Goal: Task Accomplishment & Management: Complete application form

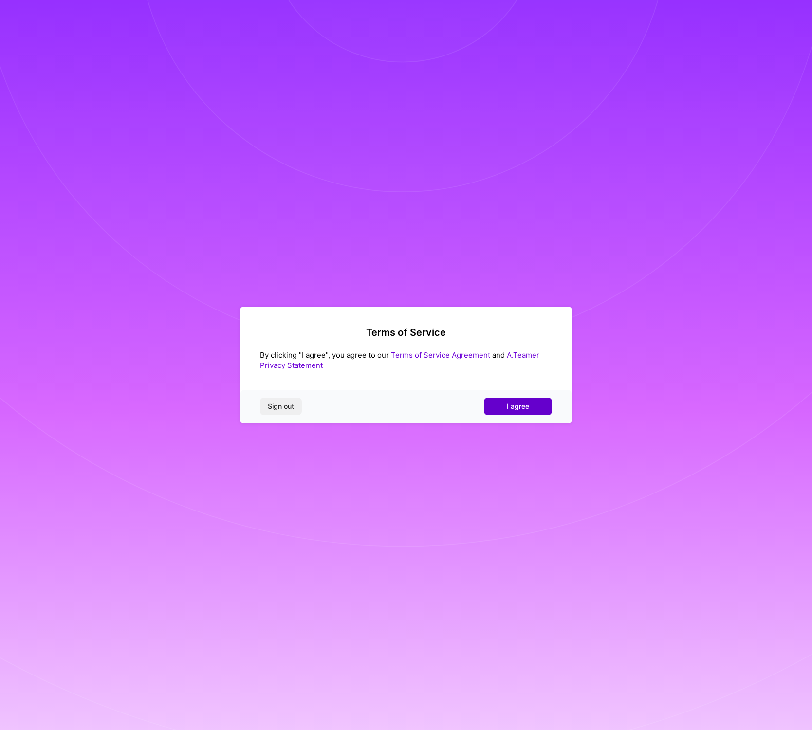
click at [513, 400] on button "I agree" at bounding box center [518, 407] width 68 height 18
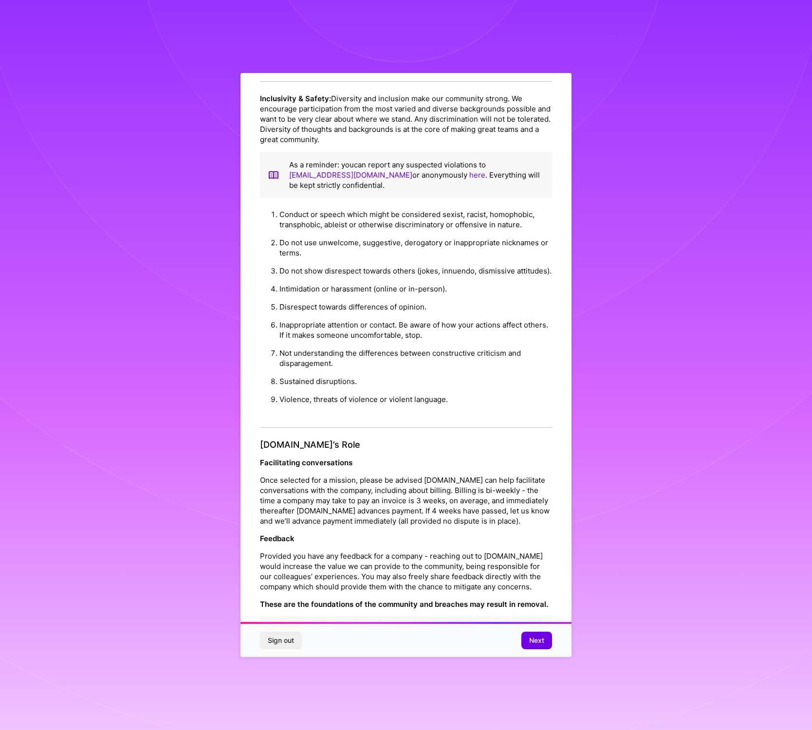
scroll to position [58, 0]
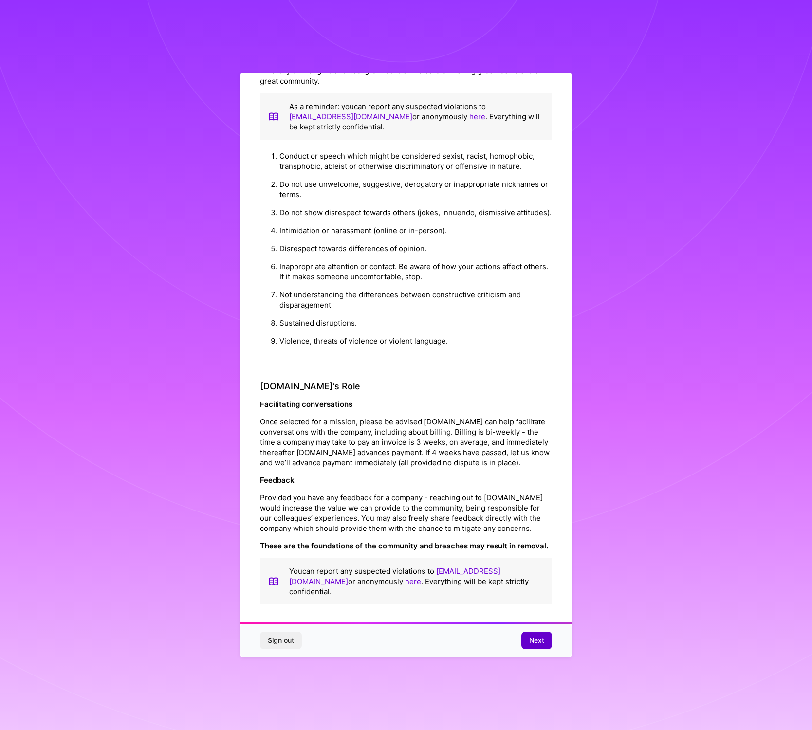
click at [539, 638] on span "Next" at bounding box center [536, 641] width 15 height 10
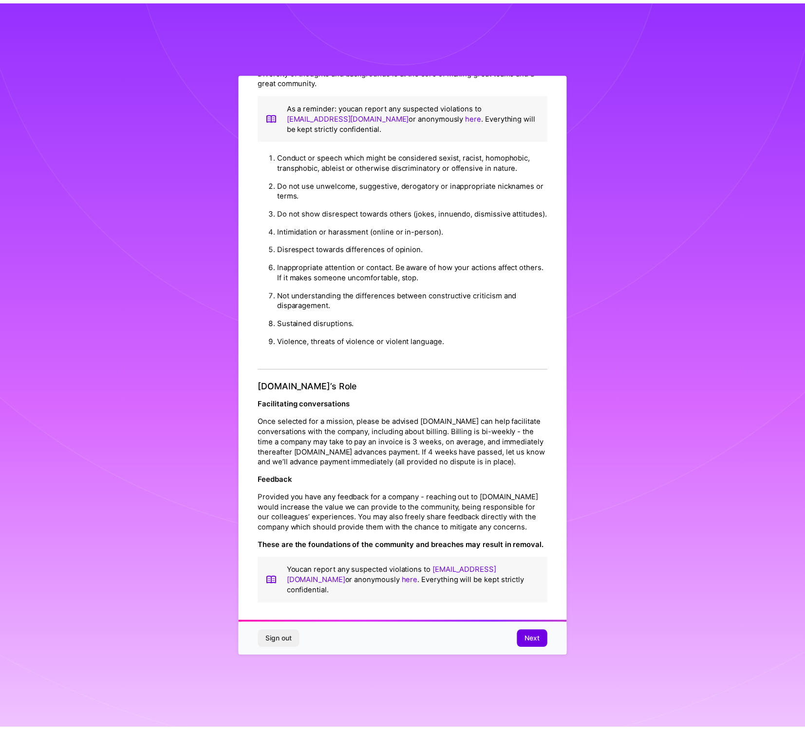
scroll to position [0, 0]
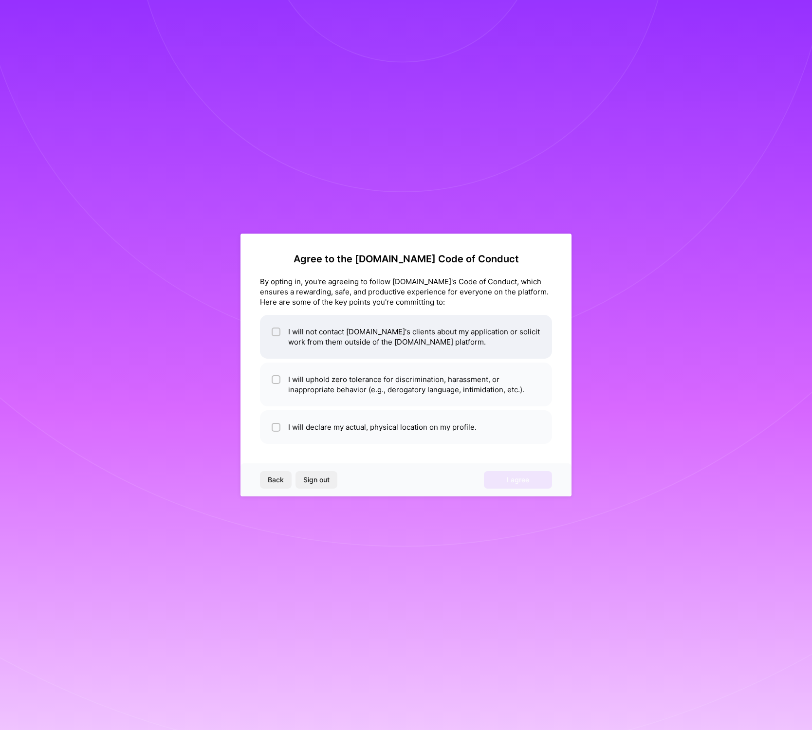
click at [277, 331] on input "checkbox" at bounding box center [277, 332] width 7 height 7
checkbox input "true"
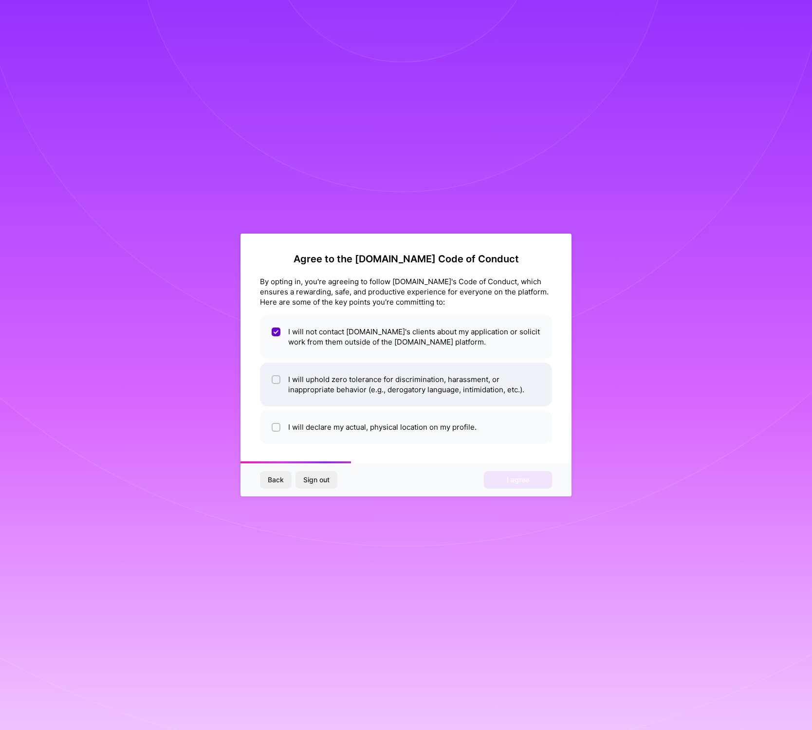
click at [277, 380] on input "checkbox" at bounding box center [277, 380] width 7 height 7
checkbox input "true"
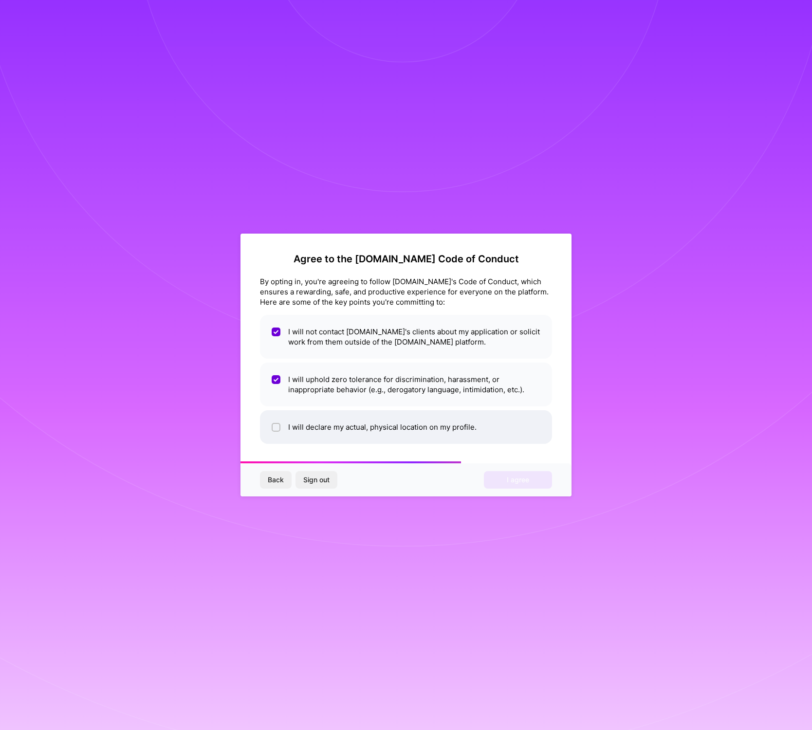
click at [278, 426] on input "checkbox" at bounding box center [277, 428] width 7 height 7
checkbox input "true"
click at [501, 482] on button "I agree" at bounding box center [518, 480] width 68 height 18
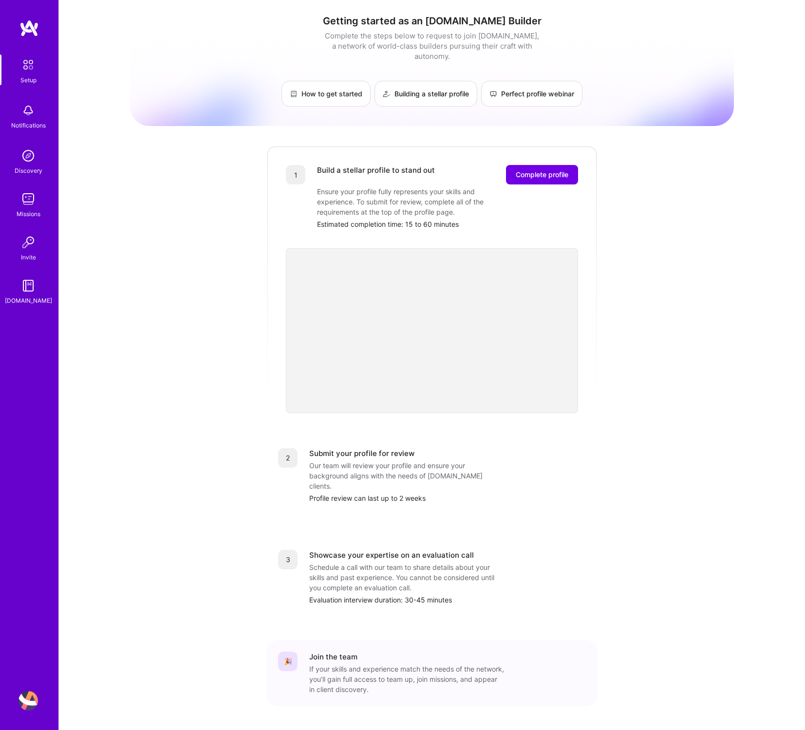
click at [37, 205] on img at bounding box center [28, 198] width 19 height 19
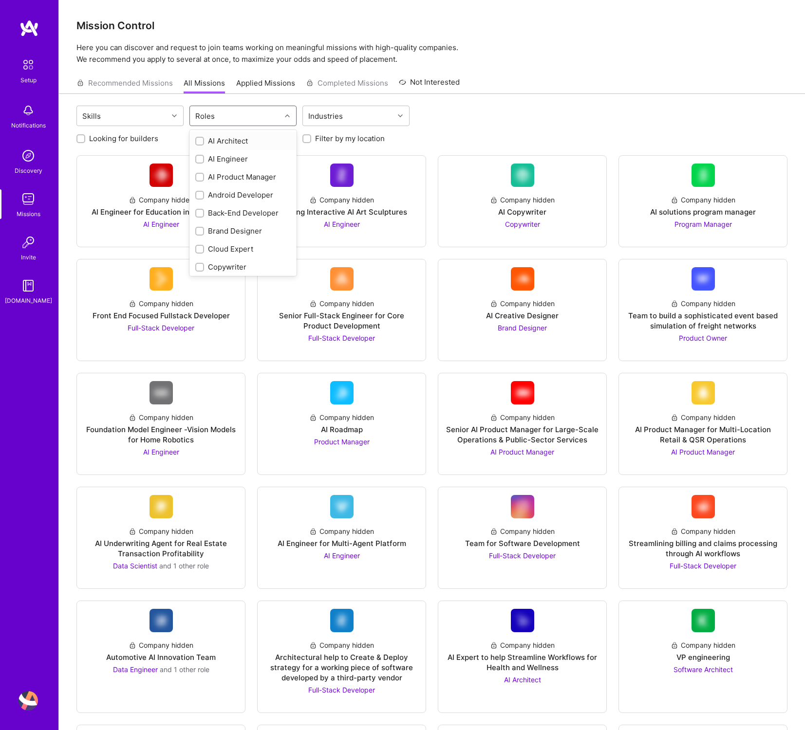
click at [230, 119] on div "Roles" at bounding box center [235, 115] width 91 height 19
click at [237, 177] on div "Product Designer" at bounding box center [242, 177] width 95 height 10
checkbox input "true"
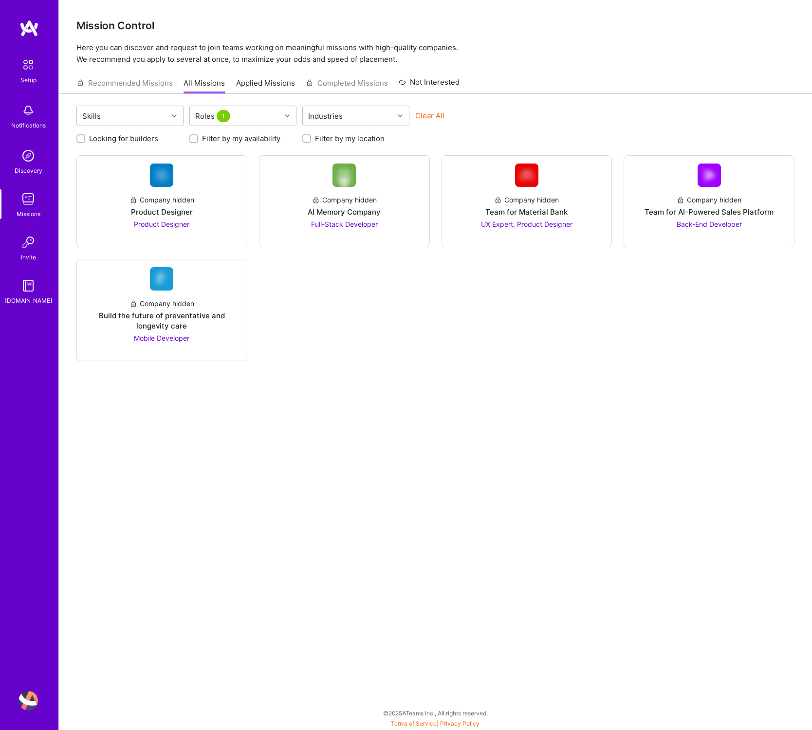
click at [374, 356] on div "Company hidden Product Designer Product Designer Company hidden AI Memory Compa…" at bounding box center [435, 258] width 718 height 206
click at [169, 212] on div "Product Designer" at bounding box center [162, 212] width 62 height 10
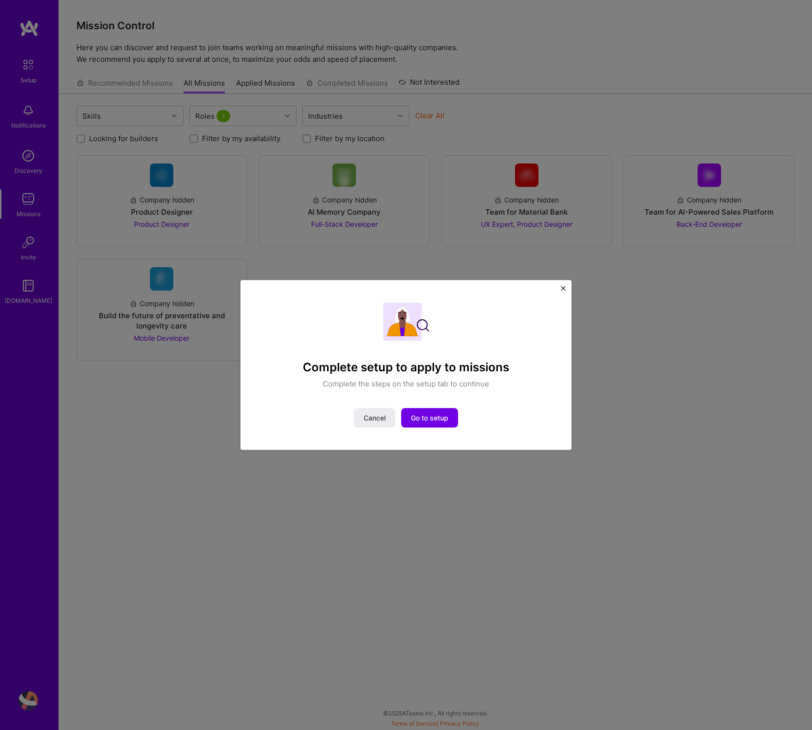
click at [561, 288] on img "Close" at bounding box center [563, 288] width 5 height 5
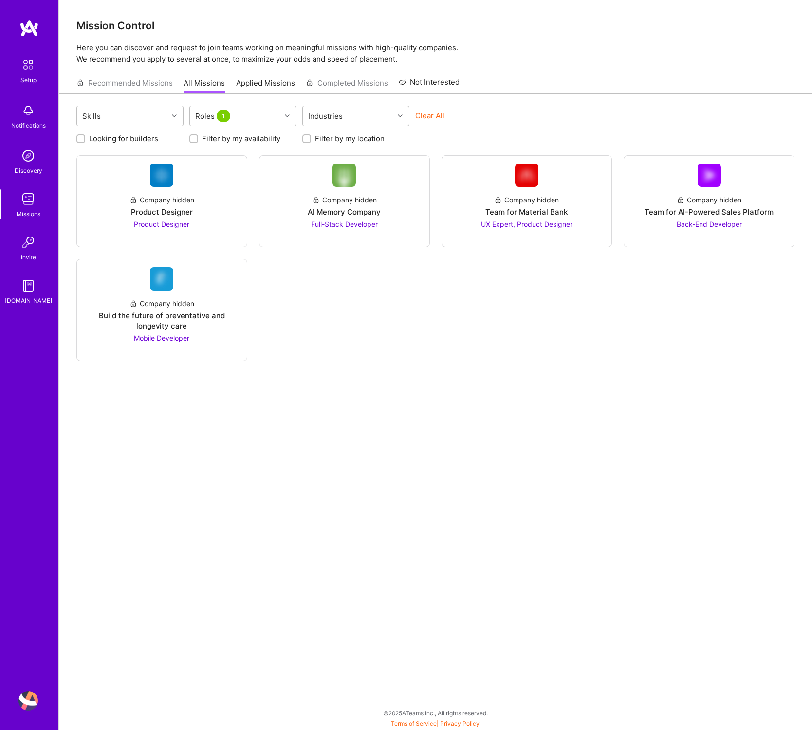
click at [40, 61] on link "Setup" at bounding box center [28, 70] width 60 height 31
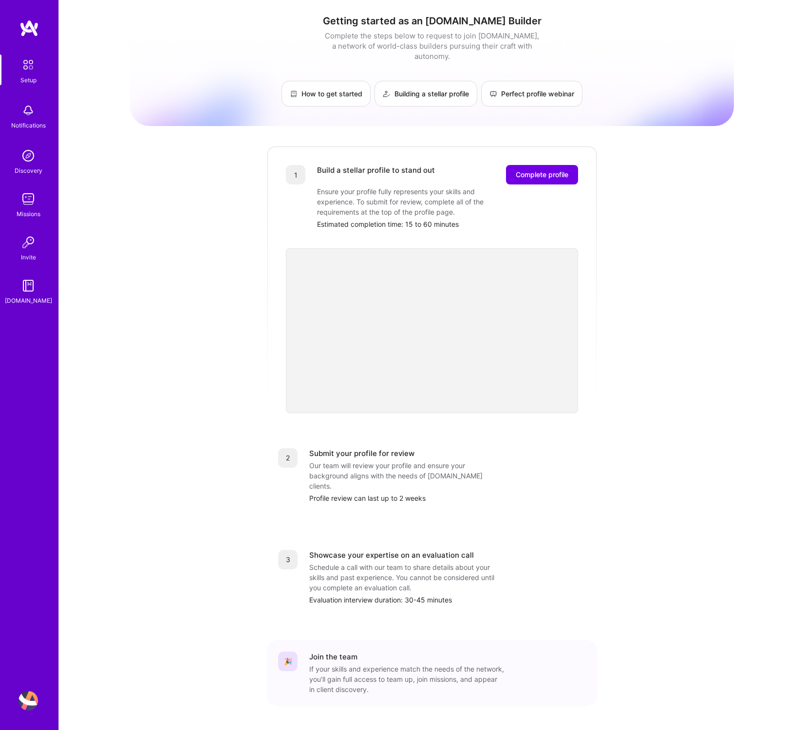
click at [675, 117] on div "Getting started as an [DOMAIN_NAME] Builder Complete the steps below to request…" at bounding box center [432, 380] width 604 height 746
